Goal: Communication & Community: Answer question/provide support

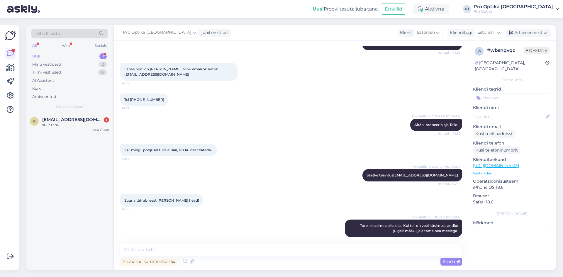
click at [77, 121] on span "[EMAIL_ADDRESS][DOMAIN_NAME]" at bounding box center [72, 119] width 61 height 5
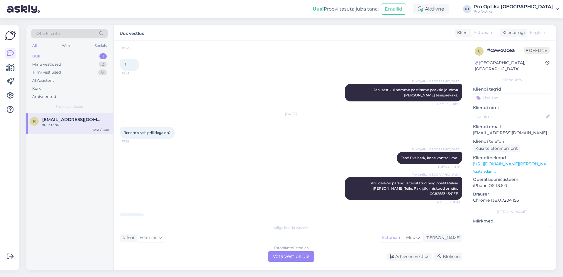
scroll to position [734, 0]
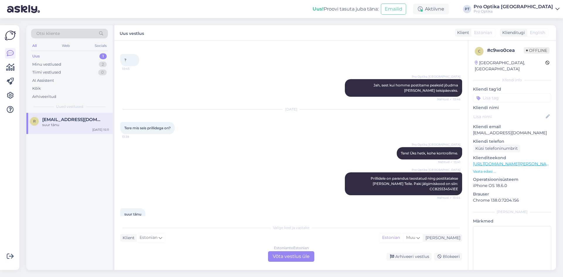
click at [289, 257] on div "Estonian to Estonian Võta vestlus üle" at bounding box center [291, 256] width 46 height 11
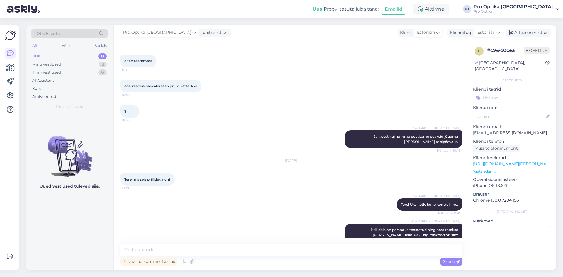
scroll to position [712, 0]
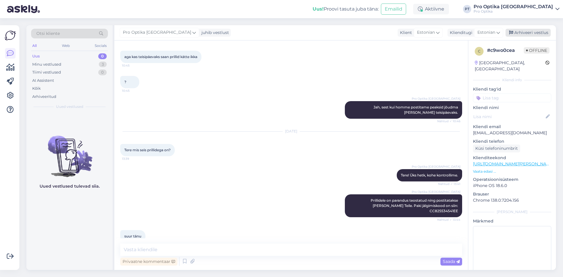
click at [533, 36] on div "Arhiveeri vestlus" at bounding box center [528, 33] width 45 height 8
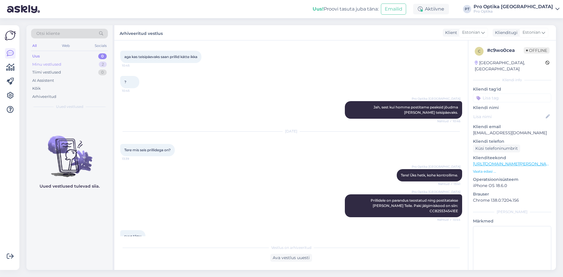
click at [93, 65] on div "Minu vestlused 2" at bounding box center [69, 64] width 77 height 8
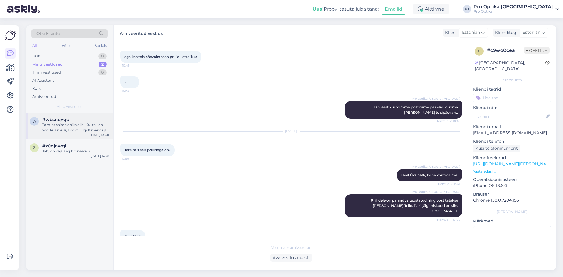
click at [80, 130] on div "Tore, et saime abiks olla. Kui teil on veel küsimusi, andke julgelt märku ja ai…" at bounding box center [75, 127] width 67 height 11
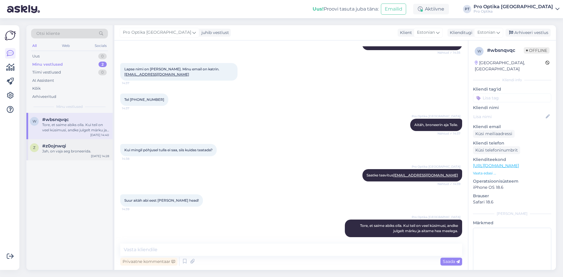
click at [79, 159] on div "z #z0ojnwqi Jah, on vaja aeg broneerida. [DATE] 14:28" at bounding box center [69, 149] width 86 height 21
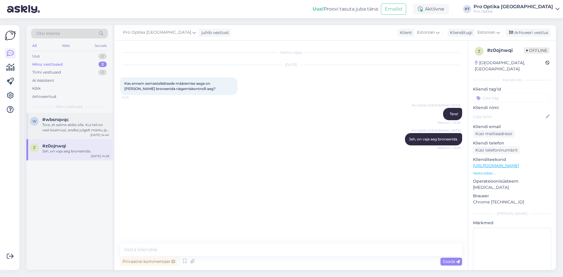
click at [79, 125] on div "Tore, et saime abiks olla. Kui teil on veel küsimusi, andke julgelt märku ja ai…" at bounding box center [75, 127] width 67 height 11
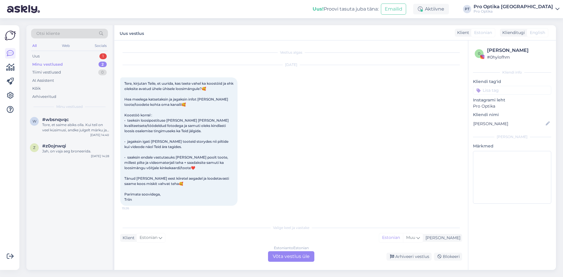
click at [284, 258] on div "Estonian to Estonian Võta vestlus üle" at bounding box center [291, 256] width 46 height 11
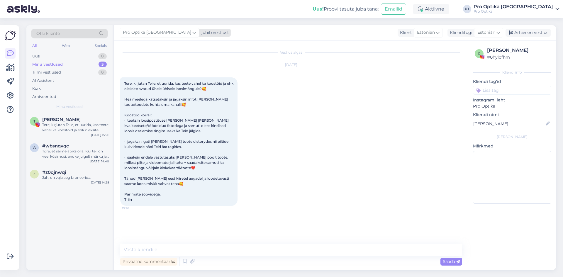
click at [192, 33] on icon at bounding box center [194, 32] width 4 height 6
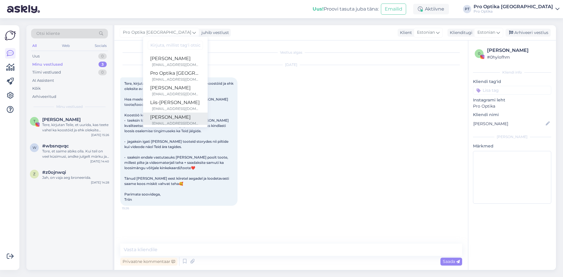
click at [160, 119] on div "[PERSON_NAME]" at bounding box center [175, 117] width 50 height 7
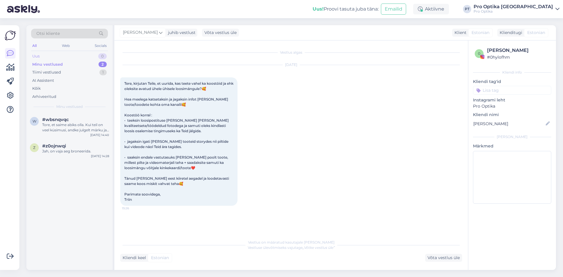
click at [55, 58] on div "Uus 0" at bounding box center [69, 56] width 77 height 8
click at [81, 132] on div "Tere, kas Teie juures saab silmi kontrollida ja vajadusel uued prillid" at bounding box center [75, 127] width 67 height 11
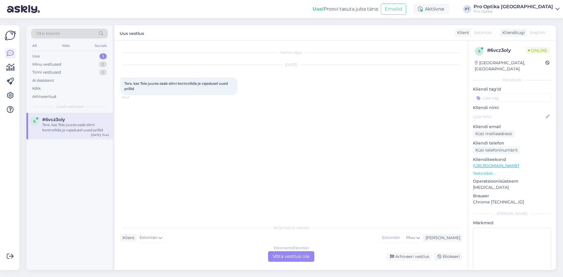
click at [292, 254] on div "Estonian to Estonian Võta vestlus üle" at bounding box center [291, 256] width 46 height 11
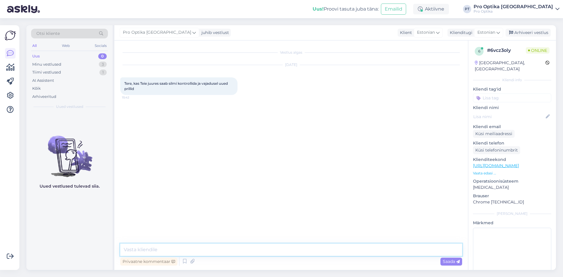
click at [158, 251] on textarea at bounding box center [291, 250] width 342 height 12
type textarea "Tere!"
type textarea "Jah, saab."
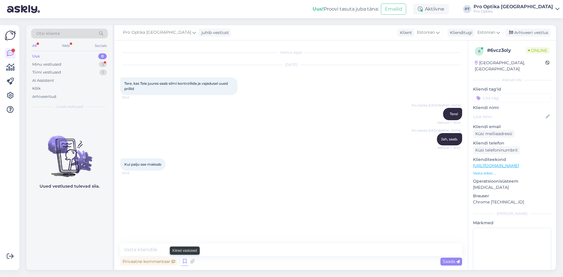
click at [183, 263] on icon at bounding box center [184, 261] width 7 height 9
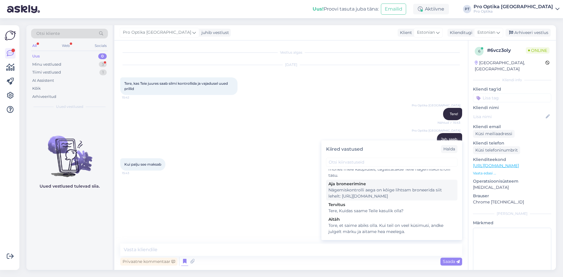
scroll to position [117, 0]
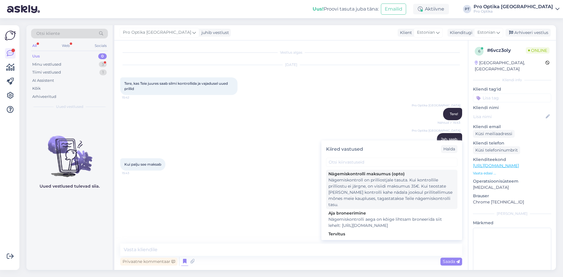
click at [395, 204] on div "Nägemiskontroll on prilliostjale tasuta. Kui kontrollile prilliostu ei järgne, …" at bounding box center [392, 192] width 127 height 31
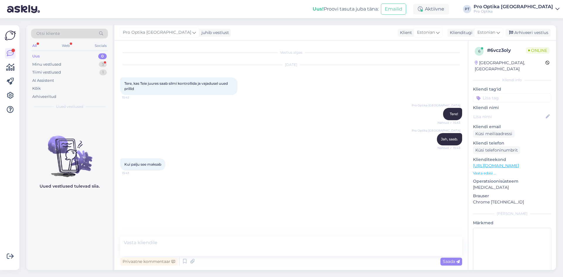
type textarea "Nägemiskontroll on prilliostjale tasuta. Kui kontrollile prilliostu ei järgne, …"
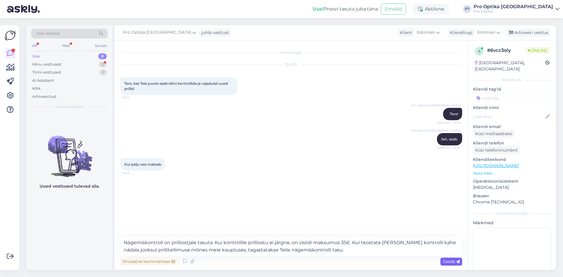
click at [450, 261] on span "Saada" at bounding box center [451, 261] width 17 height 5
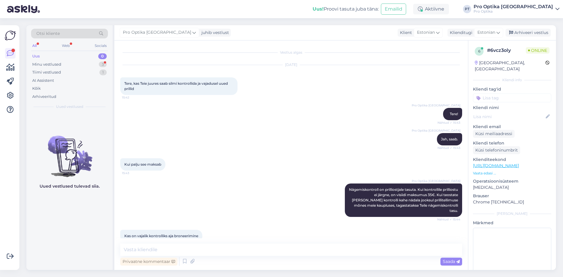
scroll to position [5, 0]
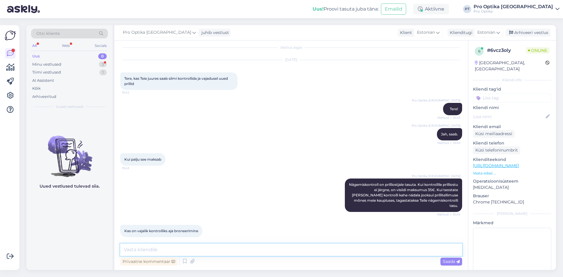
click at [192, 247] on textarea at bounding box center [291, 250] width 342 height 12
click at [220, 250] on textarea "Jah, sest kui niisama kauplusesse jalutate võib juthtuda, et [PERSON_NAME] bron…" at bounding box center [291, 250] width 342 height 12
click at [254, 251] on textarea "Jah, sest kui niisama kauplusesse jalutada võib juthtuda, et [PERSON_NAME] bron…" at bounding box center [291, 250] width 342 height 12
type textarea "Jah, sest kui niisama kauplusesse jalutada võib juhtuda, et [PERSON_NAME] brone…"
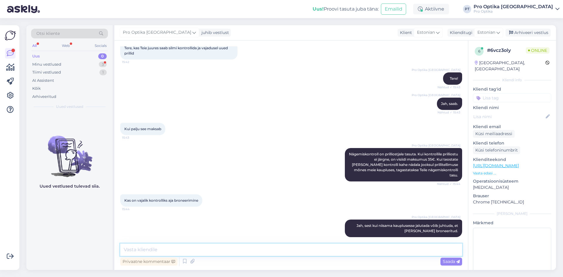
scroll to position [61, 0]
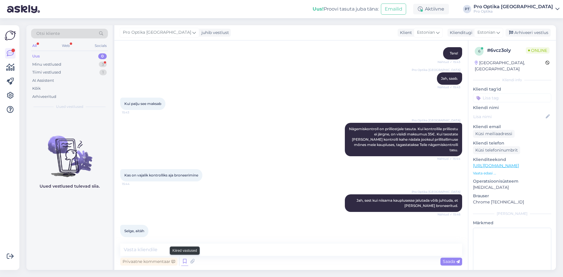
click at [183, 263] on icon at bounding box center [184, 261] width 7 height 9
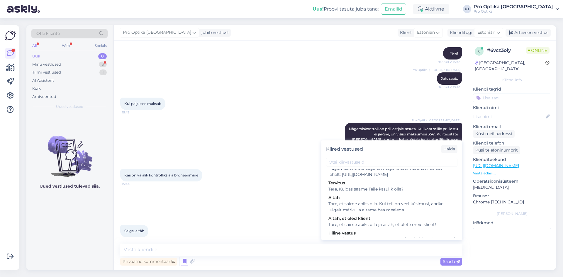
scroll to position [176, 0]
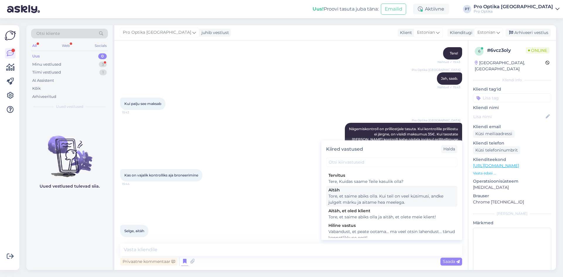
click at [373, 206] on div "Tore, et saime abiks olla. Kui teil on veel küsimusi, andke julgelt märku ja ai…" at bounding box center [392, 199] width 127 height 12
type textarea "Tore, et saime abiks olla. Kui teil on veel küsimusi, andke julgelt märku ja ai…"
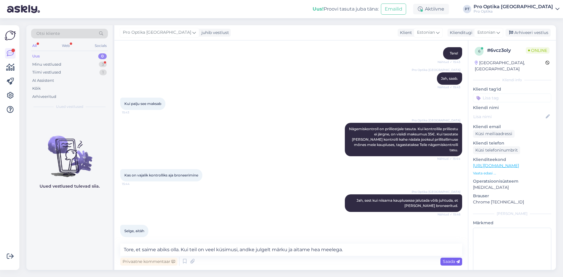
click at [443, 262] on span "Saada" at bounding box center [451, 261] width 17 height 5
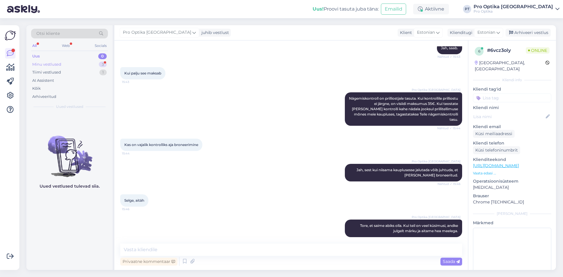
click at [82, 62] on div "Minu vestlused 3" at bounding box center [69, 64] width 77 height 8
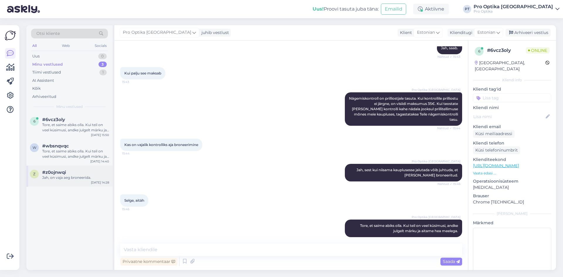
click at [77, 181] on div "z #z0ojnwqi Jah, on vaja aeg broneerida. [DATE] 14:28" at bounding box center [69, 176] width 86 height 21
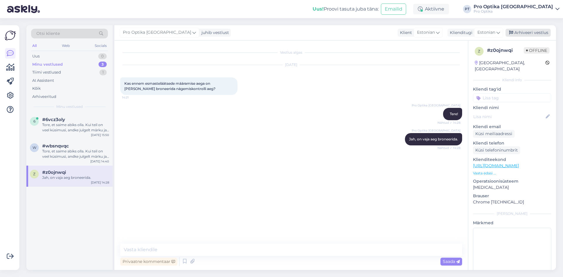
click at [528, 31] on div "Arhiveeri vestlus" at bounding box center [528, 33] width 45 height 8
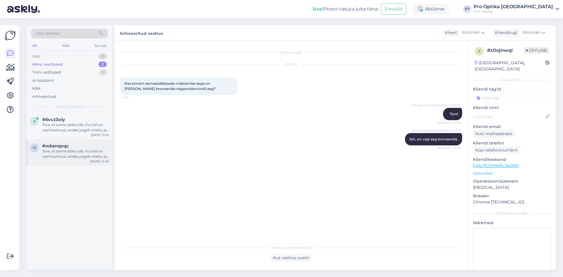
click at [72, 149] on div "Tore, et saime abiks olla. Kui teil on veel küsimusi, andke julgelt märku ja ai…" at bounding box center [75, 154] width 67 height 11
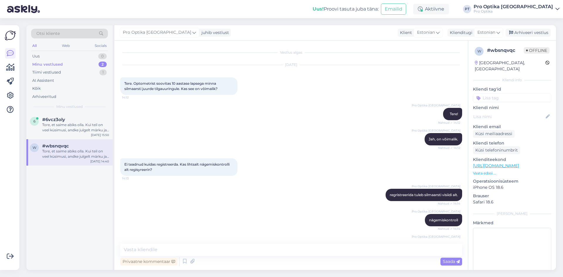
scroll to position [460, 0]
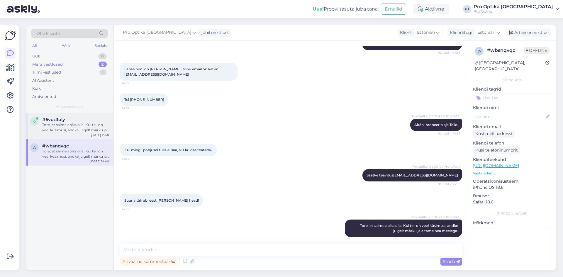
click at [70, 126] on div "Tore, et saime abiks olla. Kui teil on veel küsimusi, andke julgelt märku ja ai…" at bounding box center [75, 127] width 67 height 11
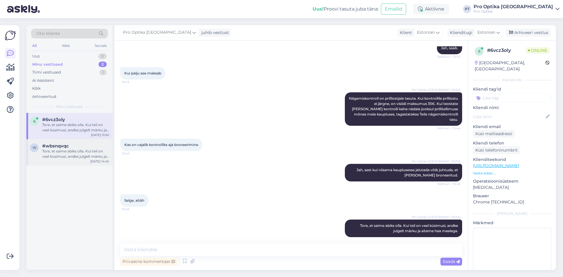
click at [82, 152] on div "Tore, et saime abiks olla. Kui teil on veel küsimusi, andke julgelt märku ja ai…" at bounding box center [75, 154] width 67 height 11
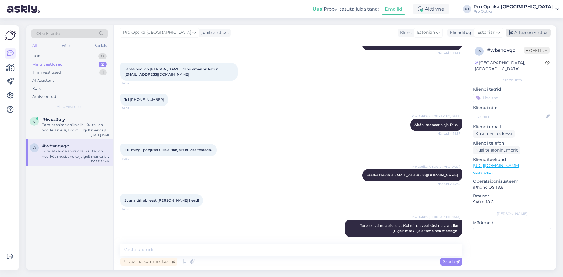
click at [527, 35] on div "Arhiveeri vestlus" at bounding box center [528, 33] width 45 height 8
